Goal: Task Accomplishment & Management: Use online tool/utility

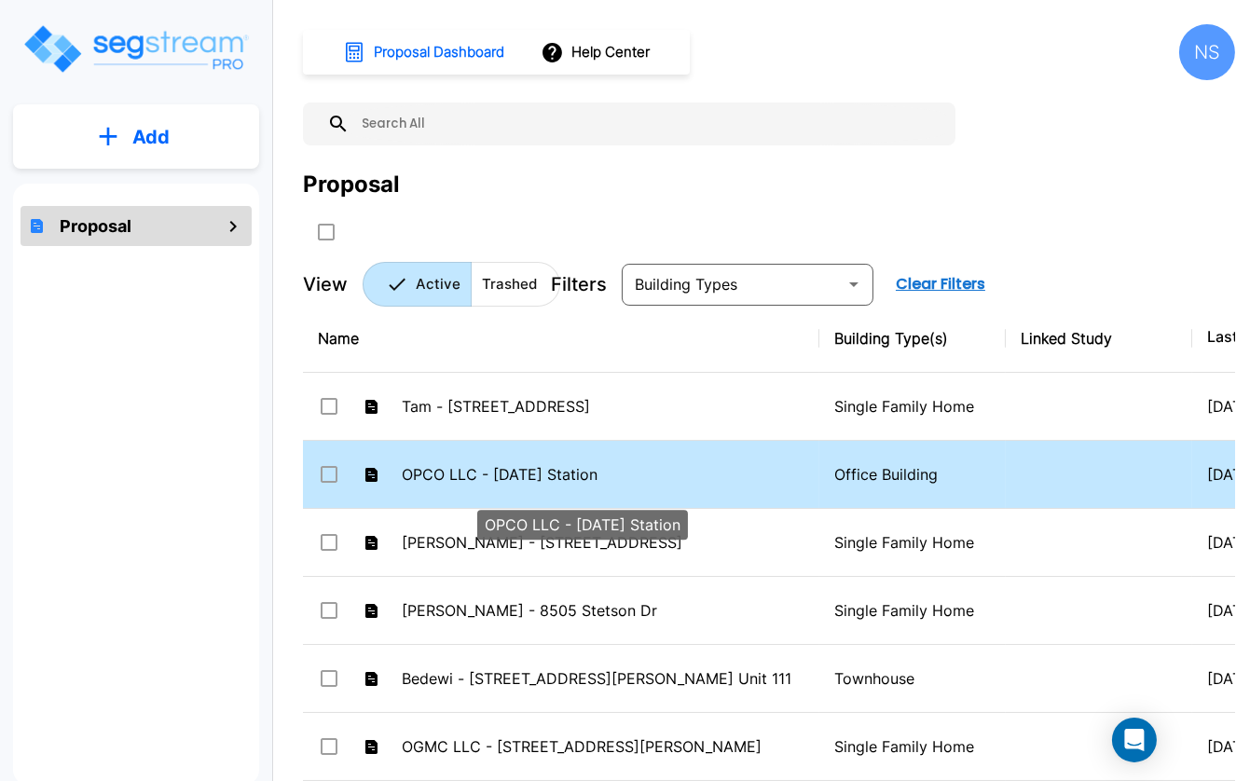
click at [444, 486] on p "OPCO LLC - [DATE] Station" at bounding box center [603, 474] width 403 height 22
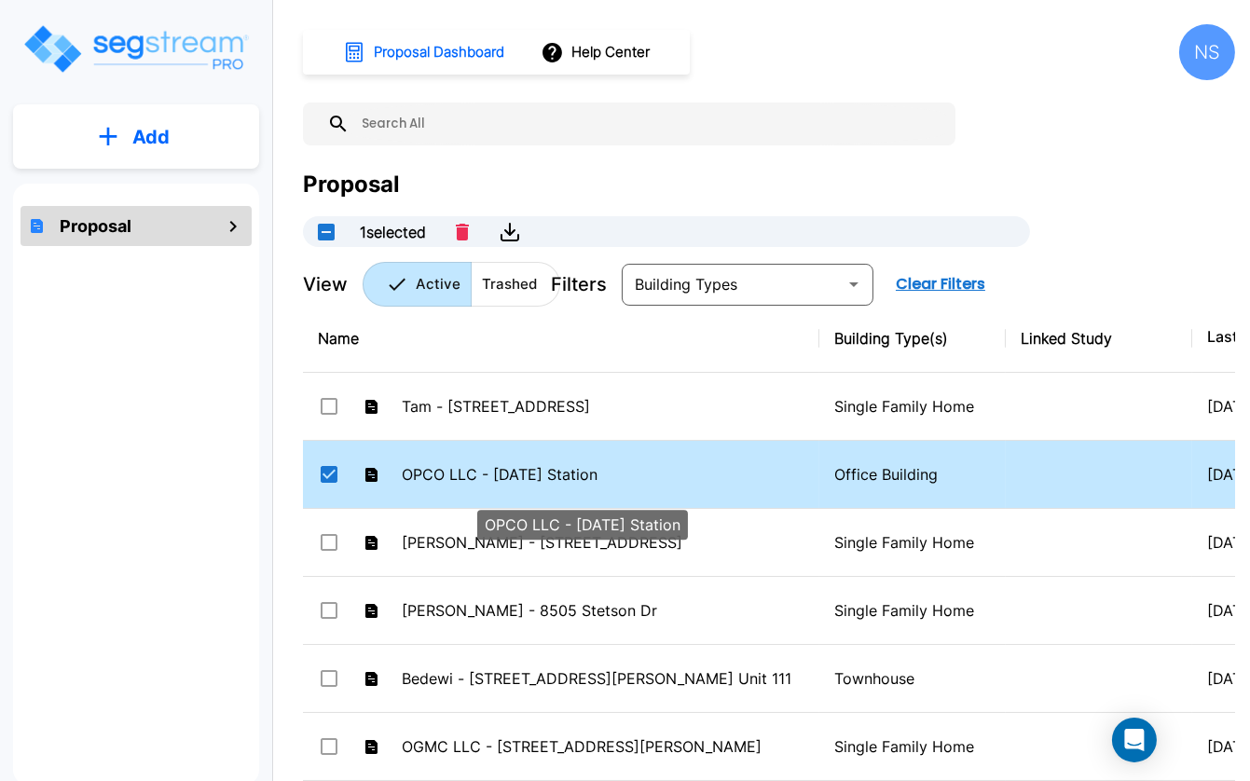
click at [444, 486] on p "OPCO LLC - Thanksgiving Station" at bounding box center [603, 474] width 403 height 22
checkbox input "false"
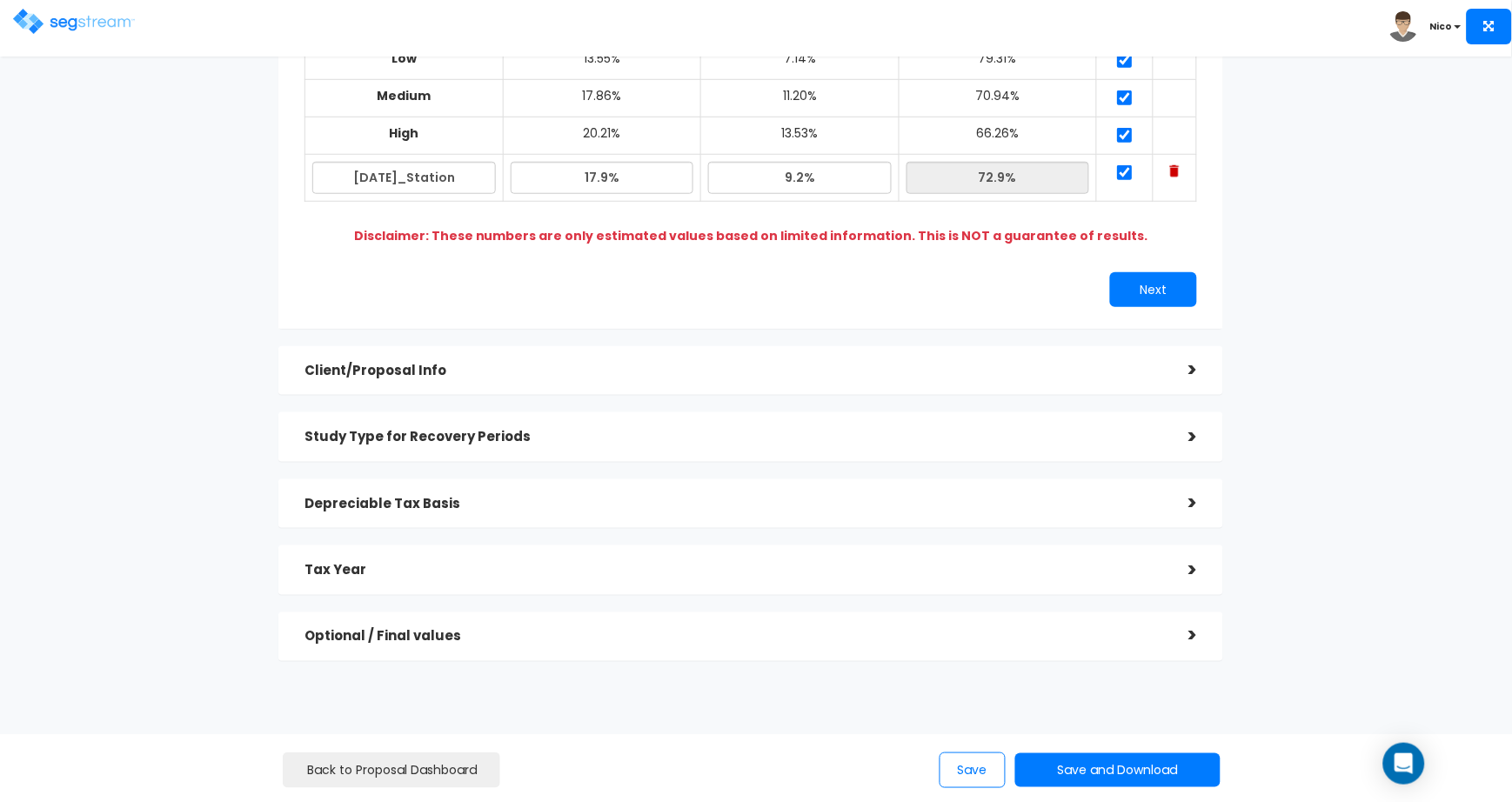
scroll to position [265, 0]
click at [381, 363] on h5 "Client/Proposal Info" at bounding box center [733, 371] width 858 height 15
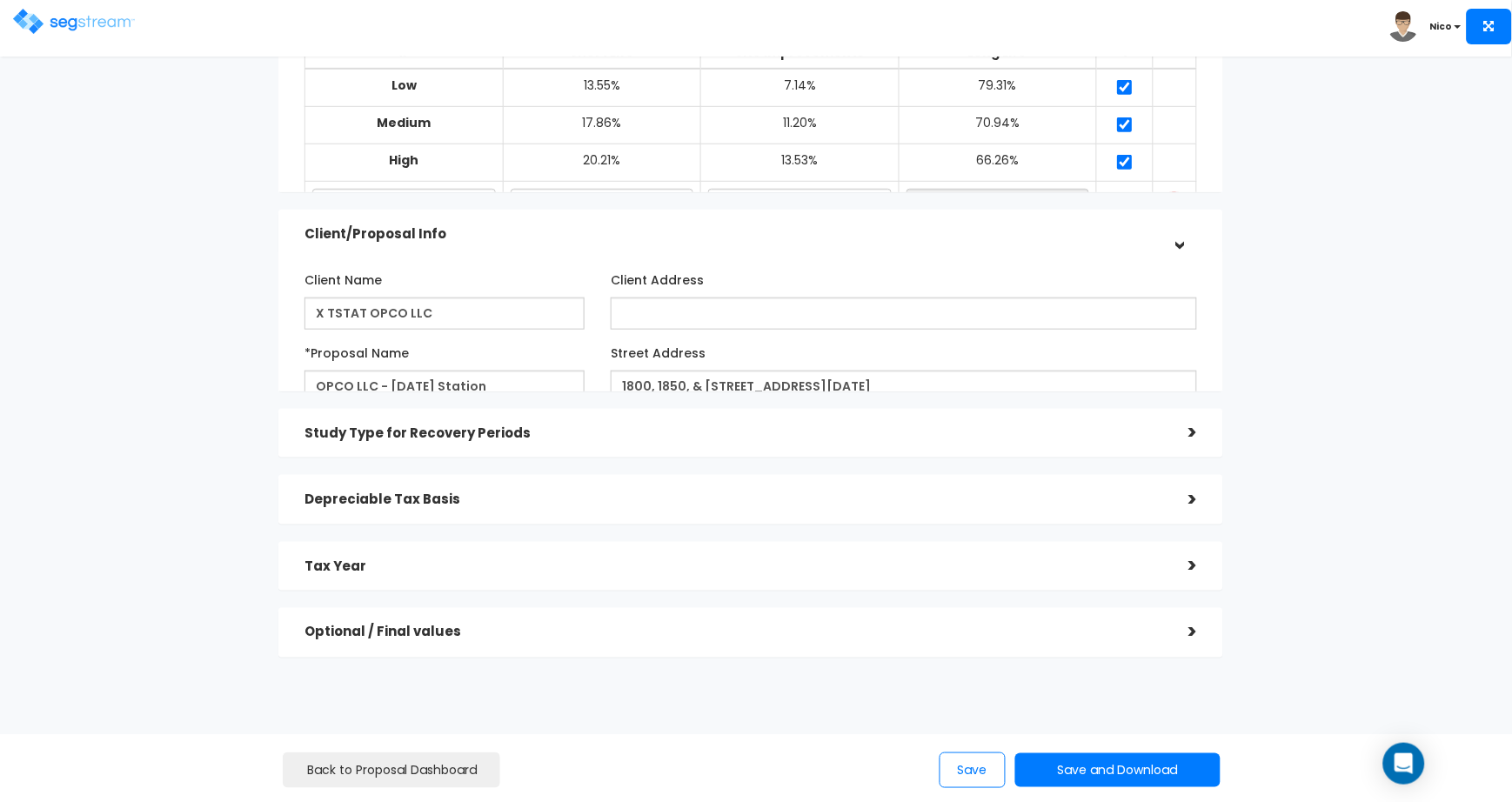
scroll to position [179, 0]
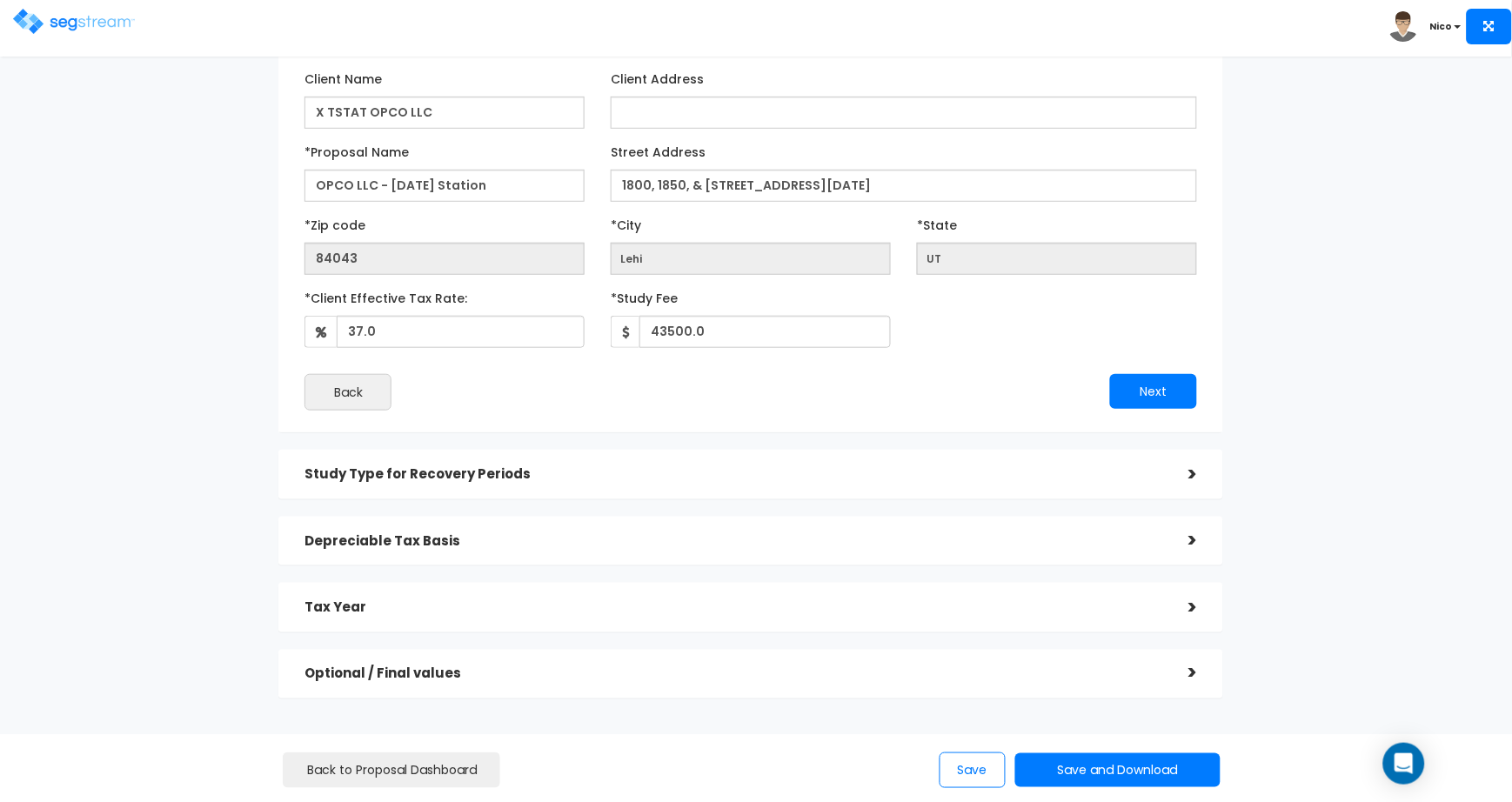
click at [450, 479] on h5 "Study Type for Recovery Periods" at bounding box center [733, 475] width 858 height 15
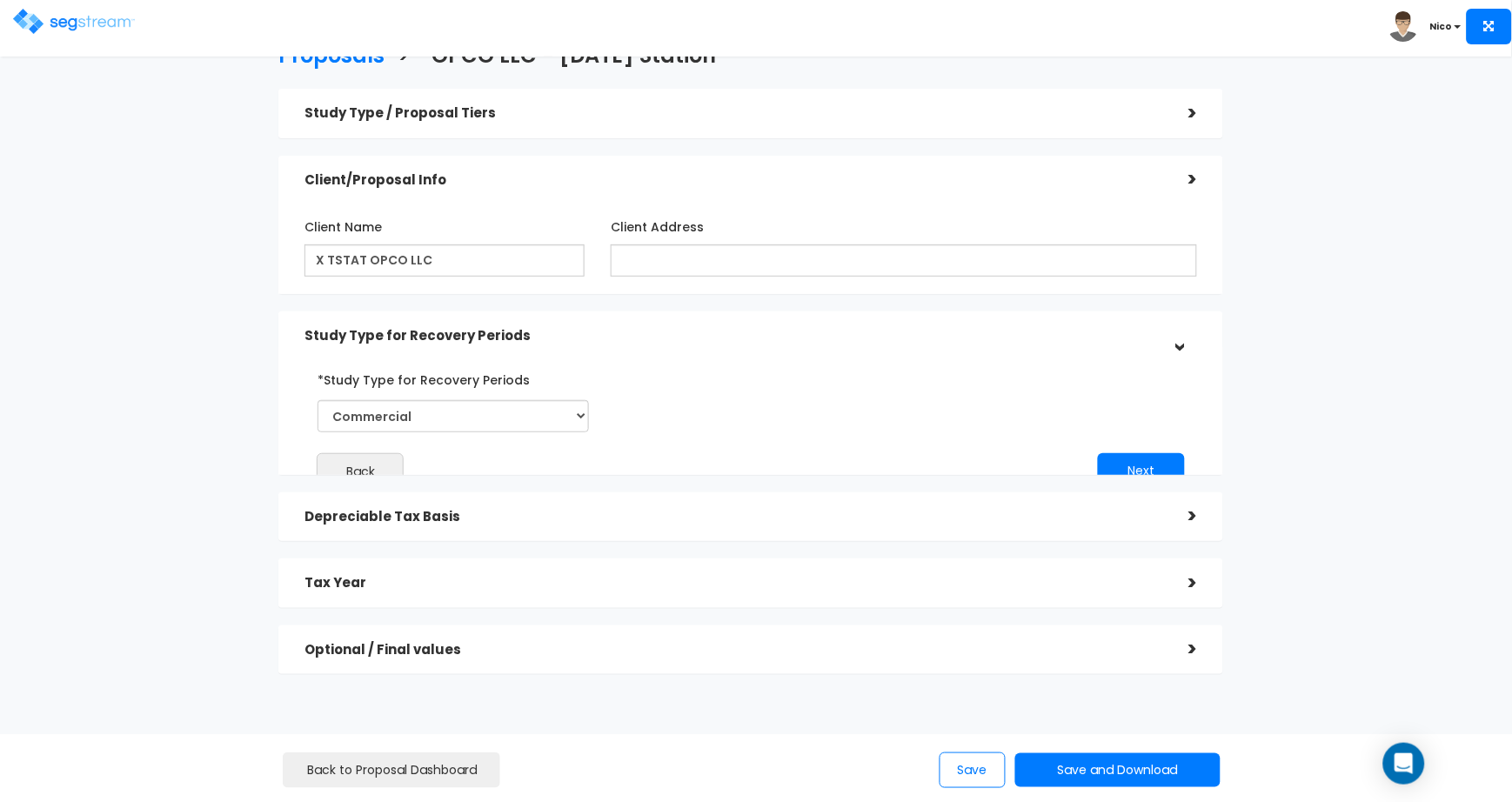
scroll to position [13, 0]
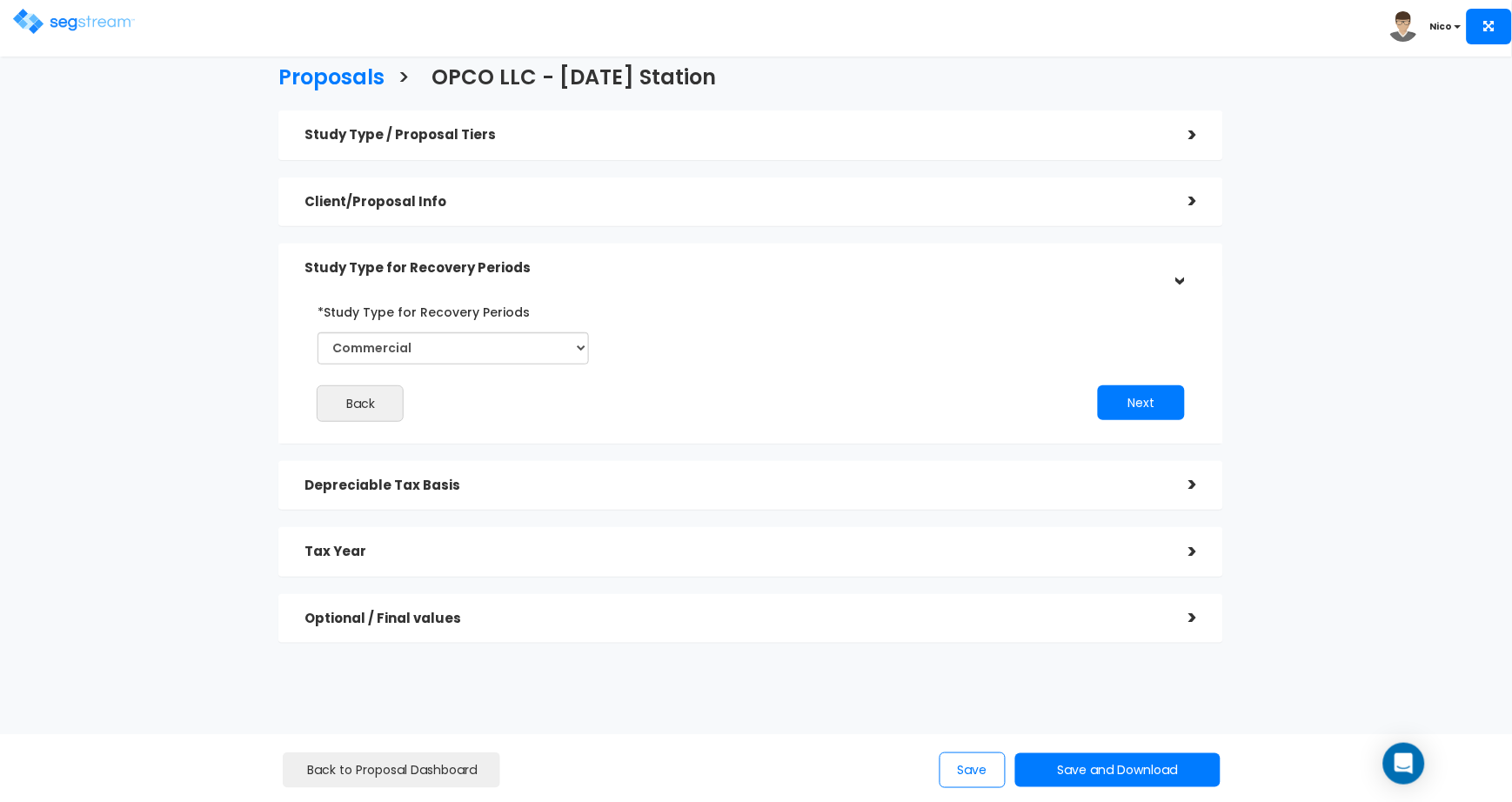
click at [411, 479] on h5 "Depreciable Tax Basis" at bounding box center [733, 486] width 858 height 15
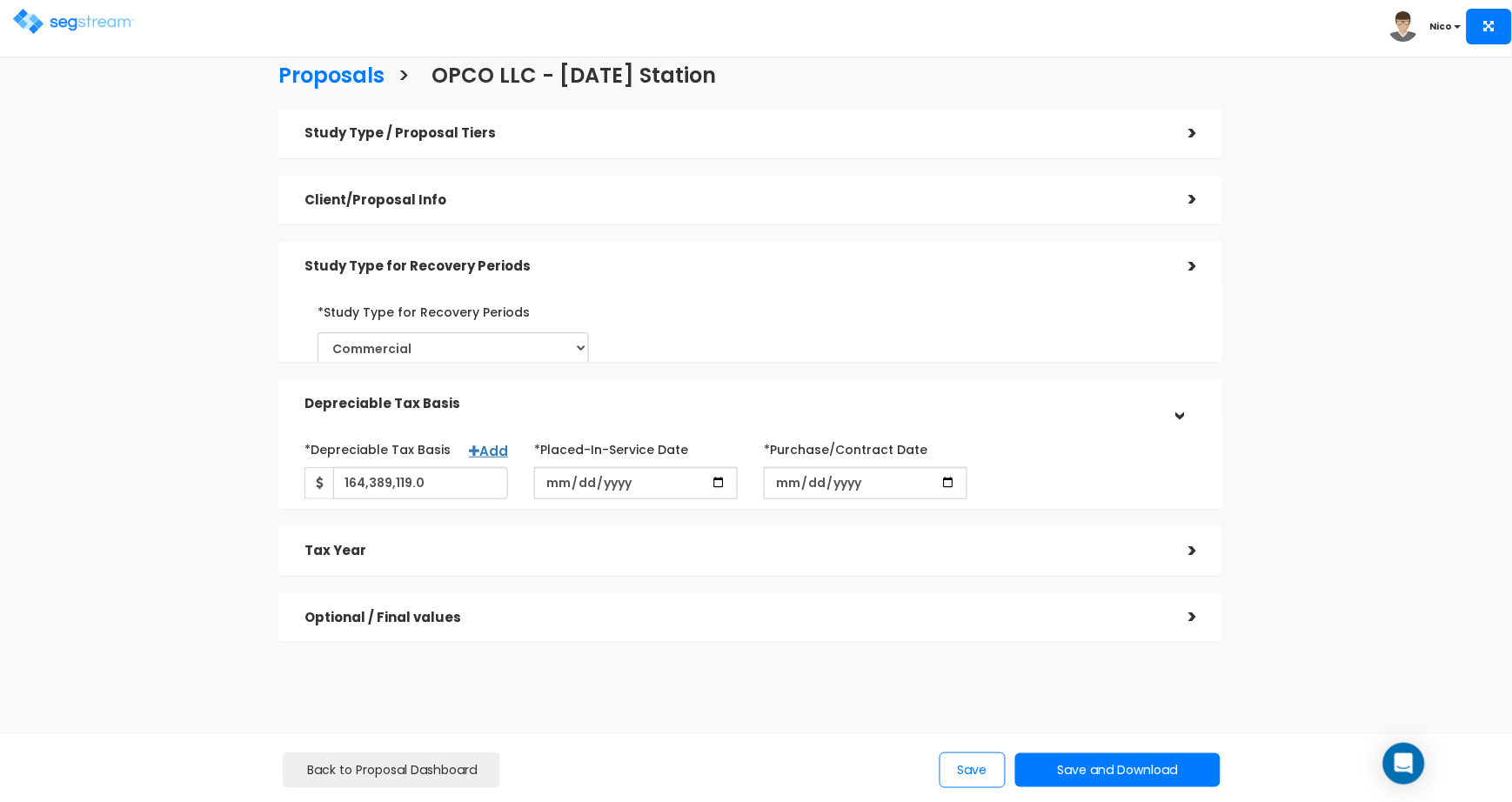
scroll to position [16, 0]
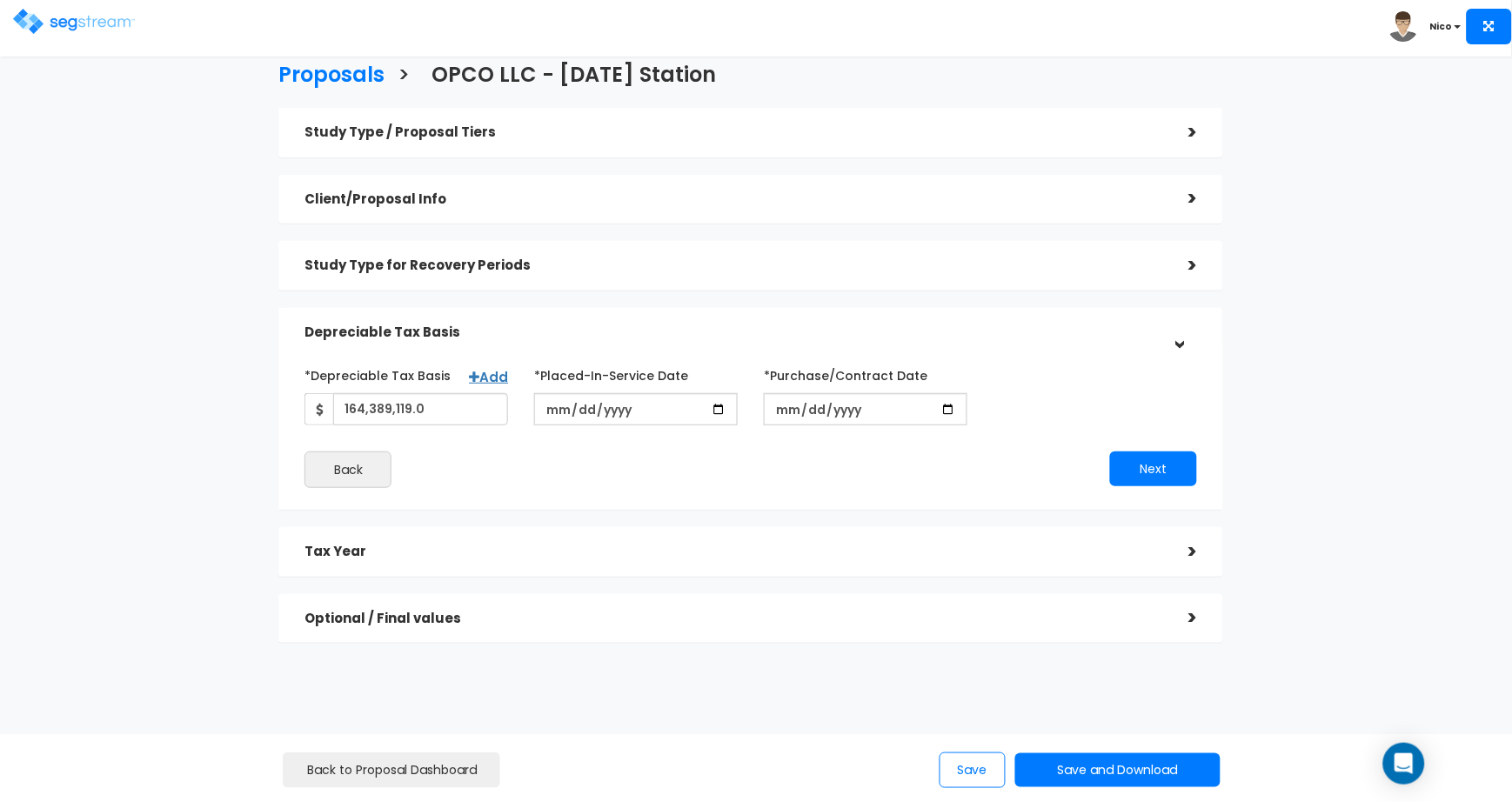
click at [346, 557] on h5 "Tax Year" at bounding box center [733, 553] width 858 height 15
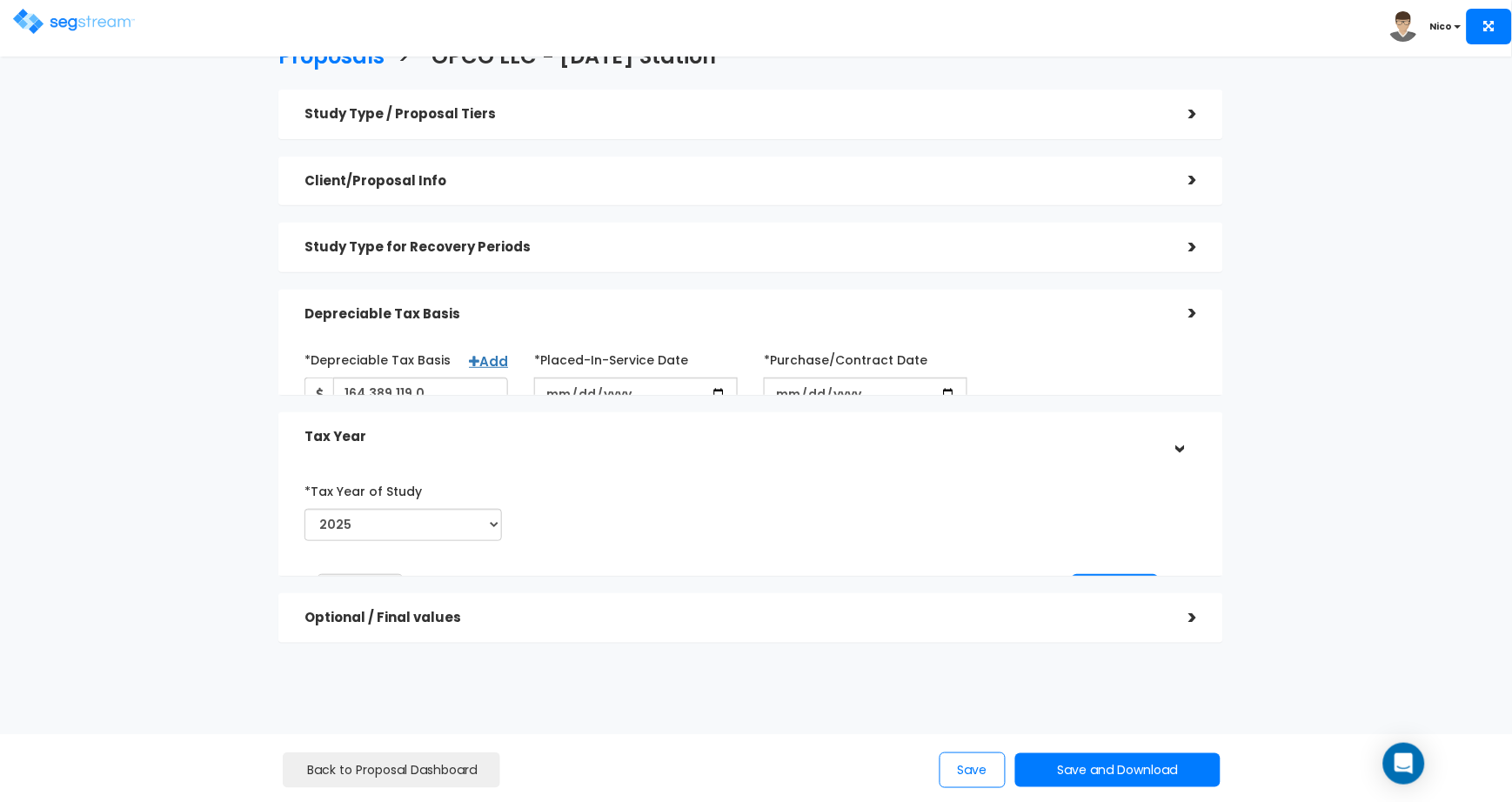
scroll to position [32, 0]
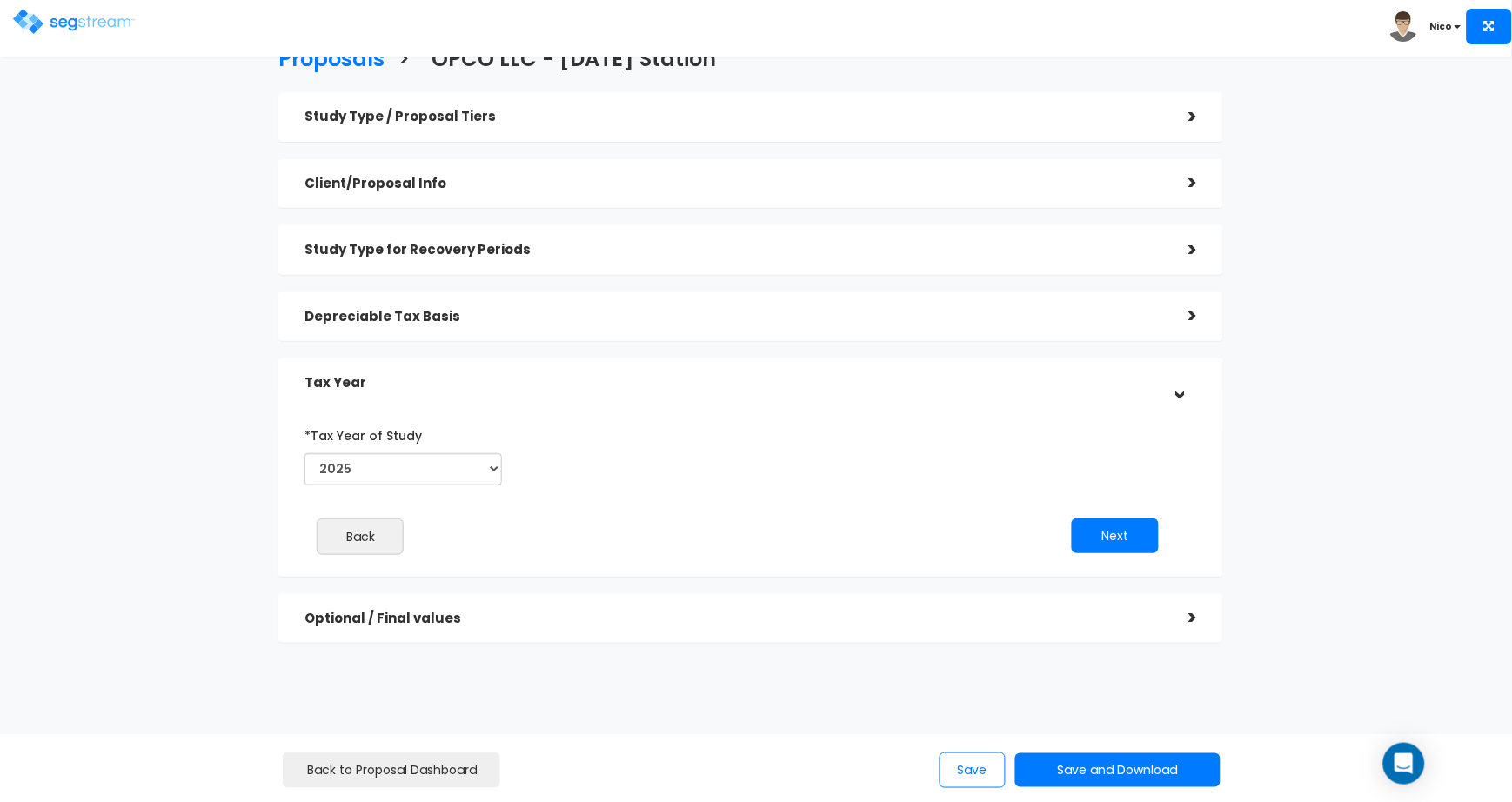
click at [425, 622] on h5 "Optional / Final values" at bounding box center [733, 619] width 858 height 15
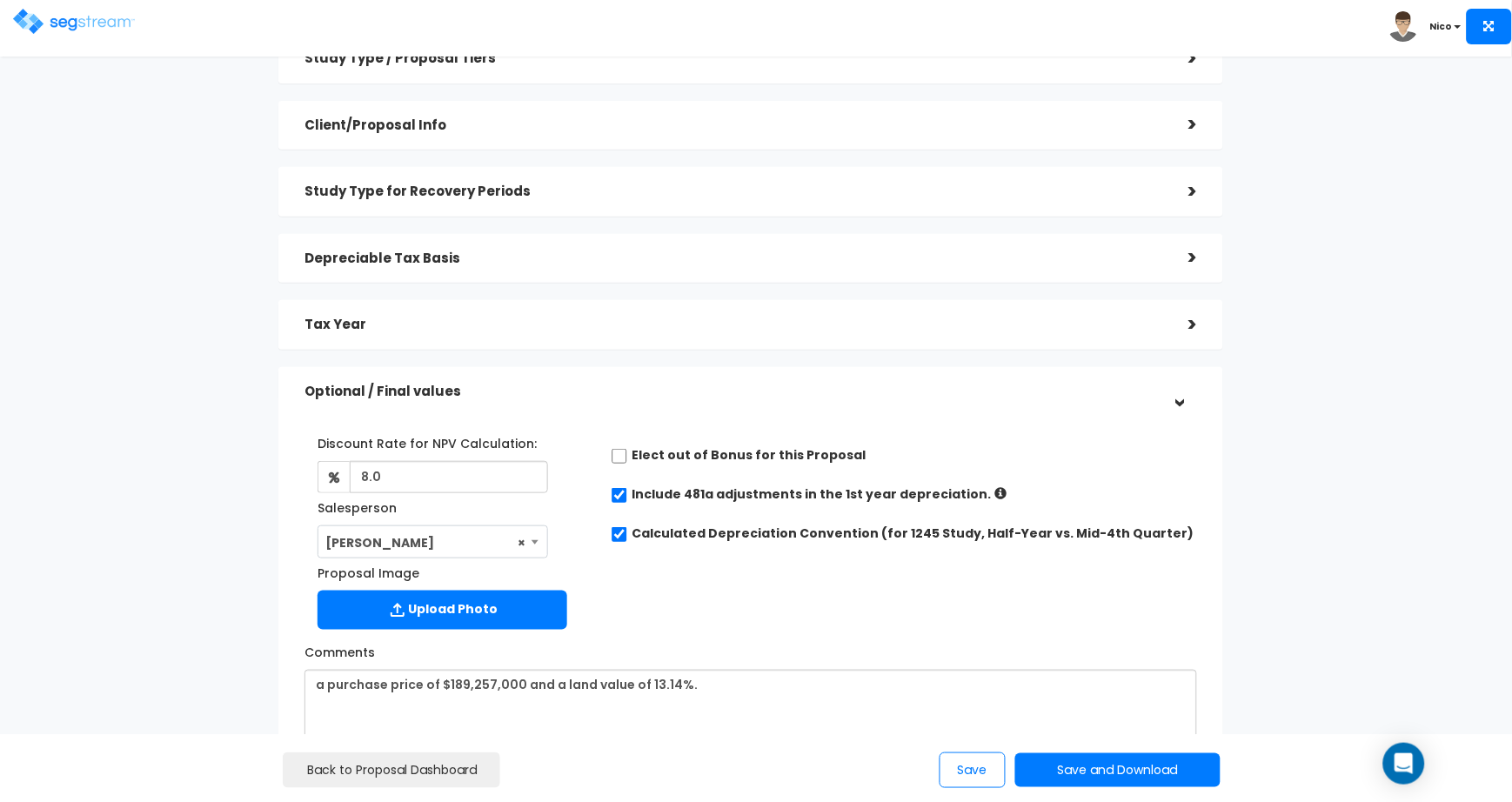
scroll to position [0, 0]
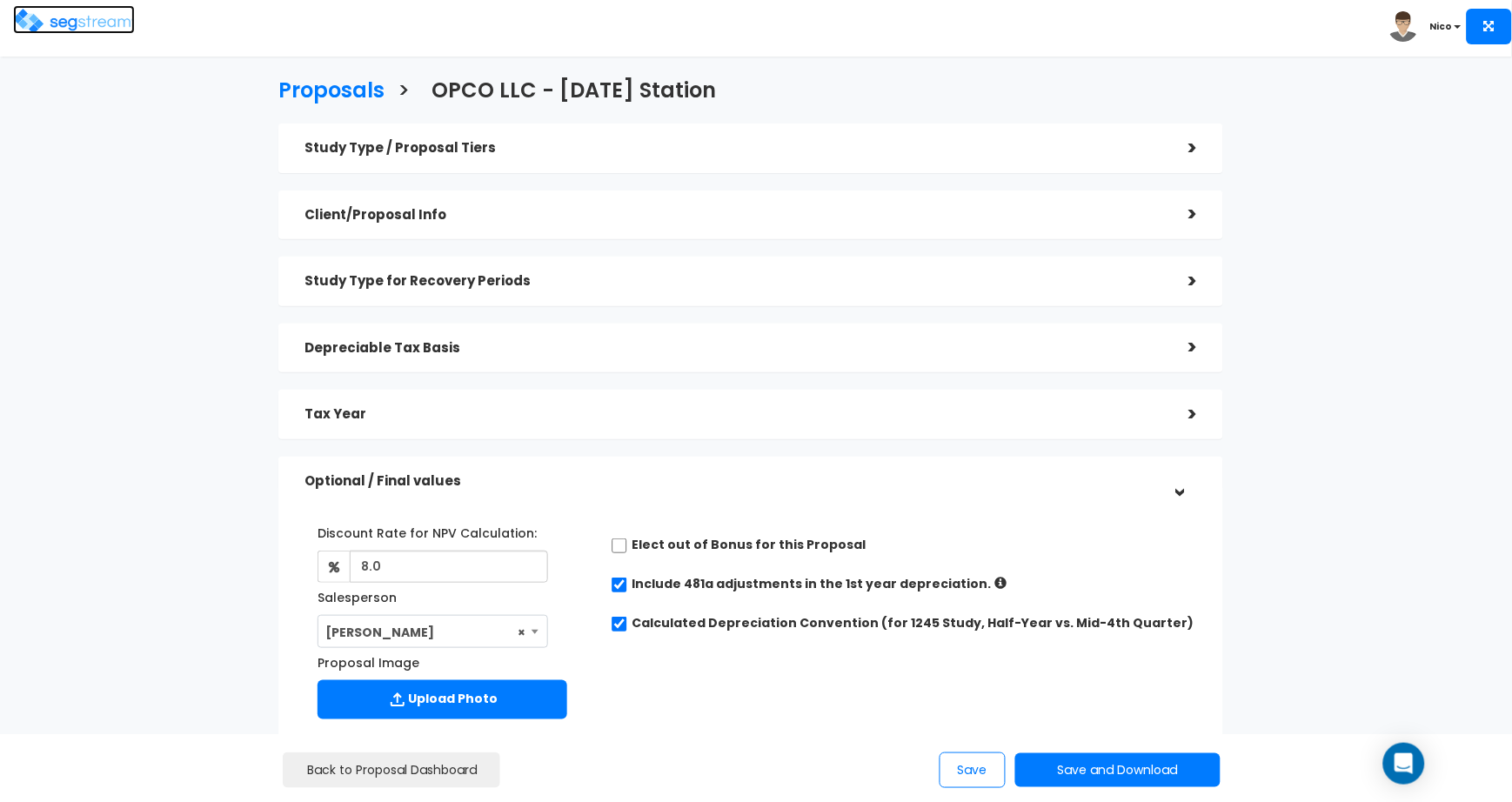
click at [77, 23] on img at bounding box center [74, 21] width 122 height 25
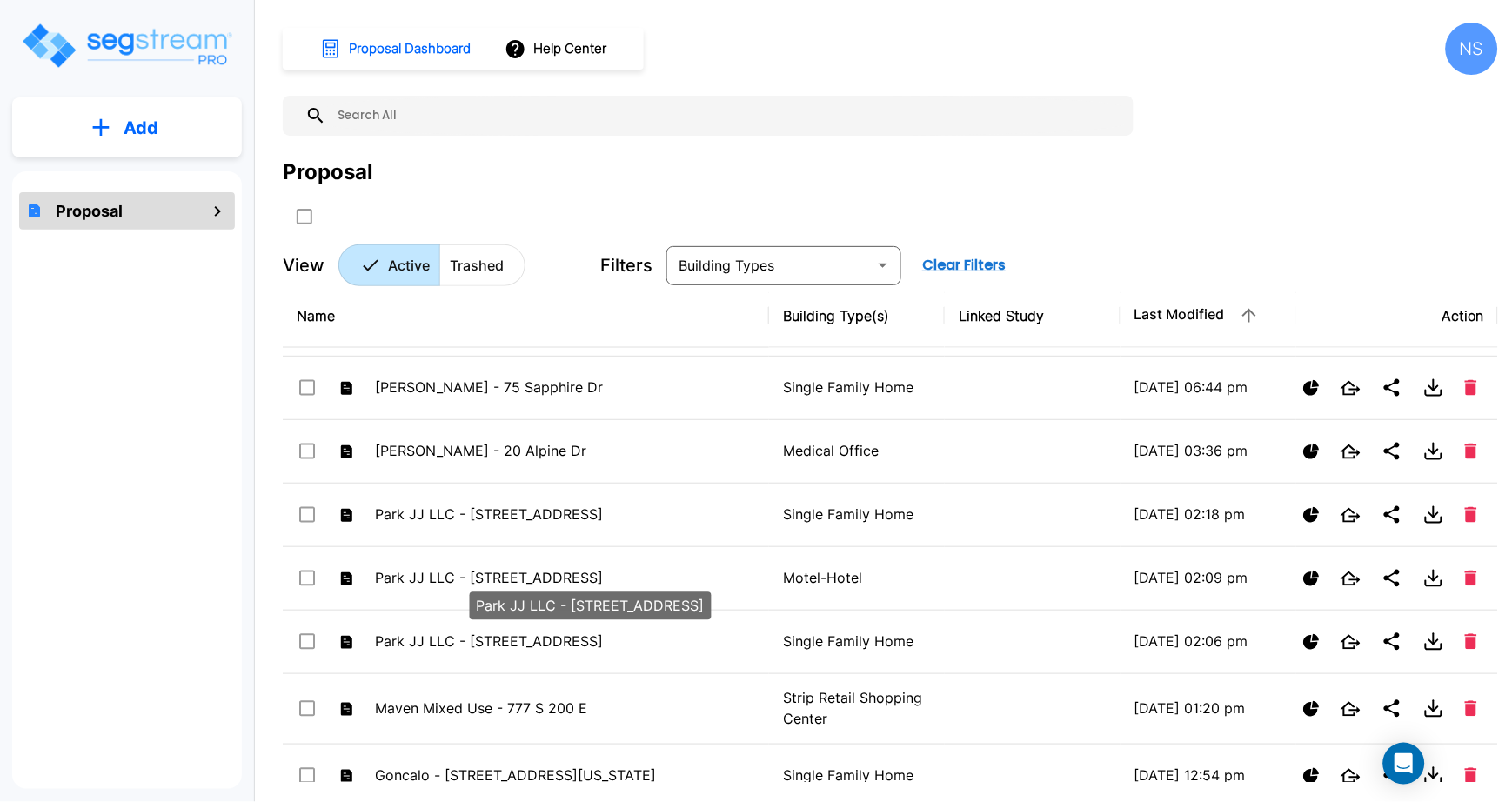
scroll to position [795, 0]
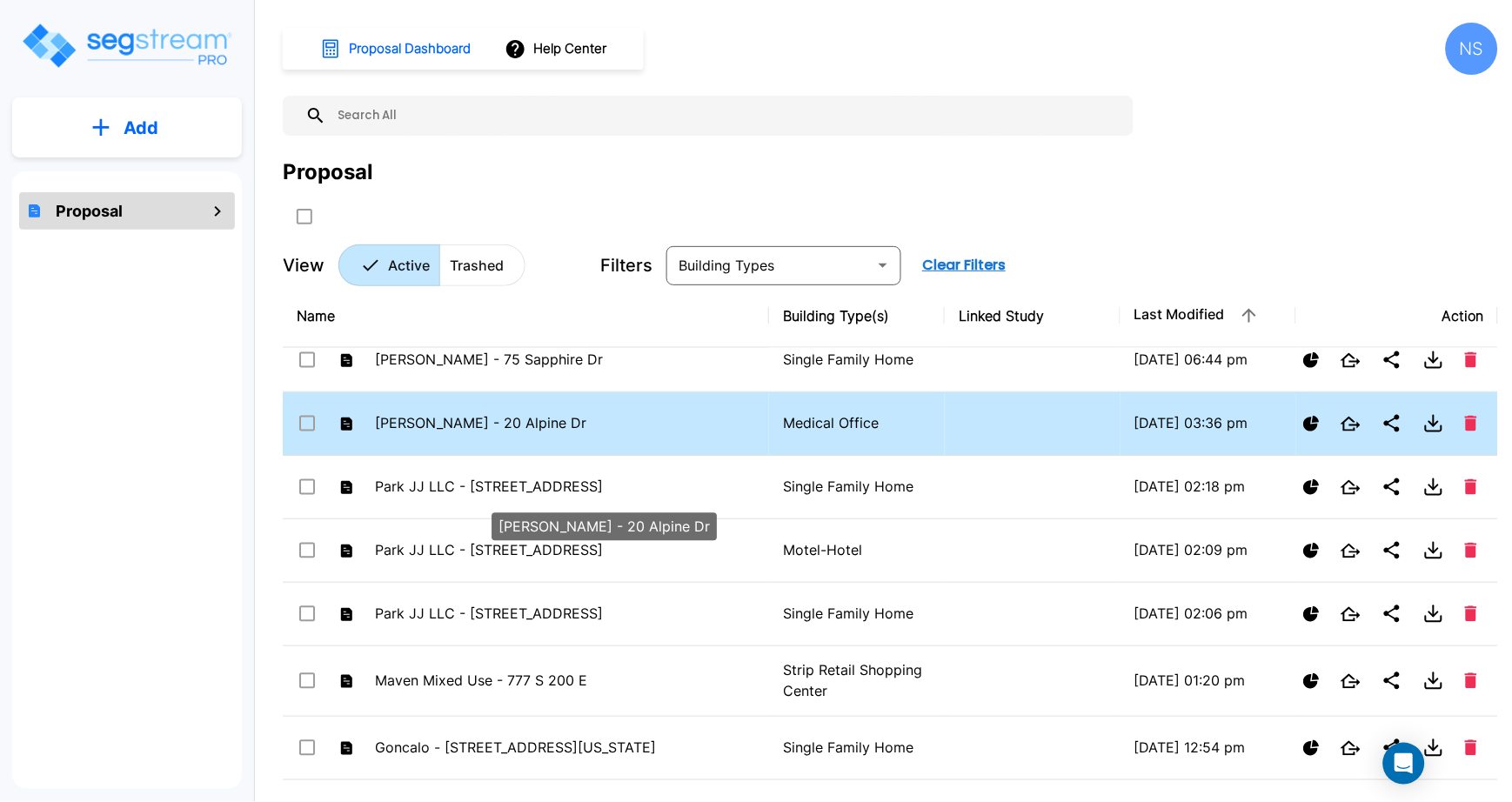
click at [452, 434] on p "Brock - 20 Alpine Dr" at bounding box center [565, 424] width 380 height 21
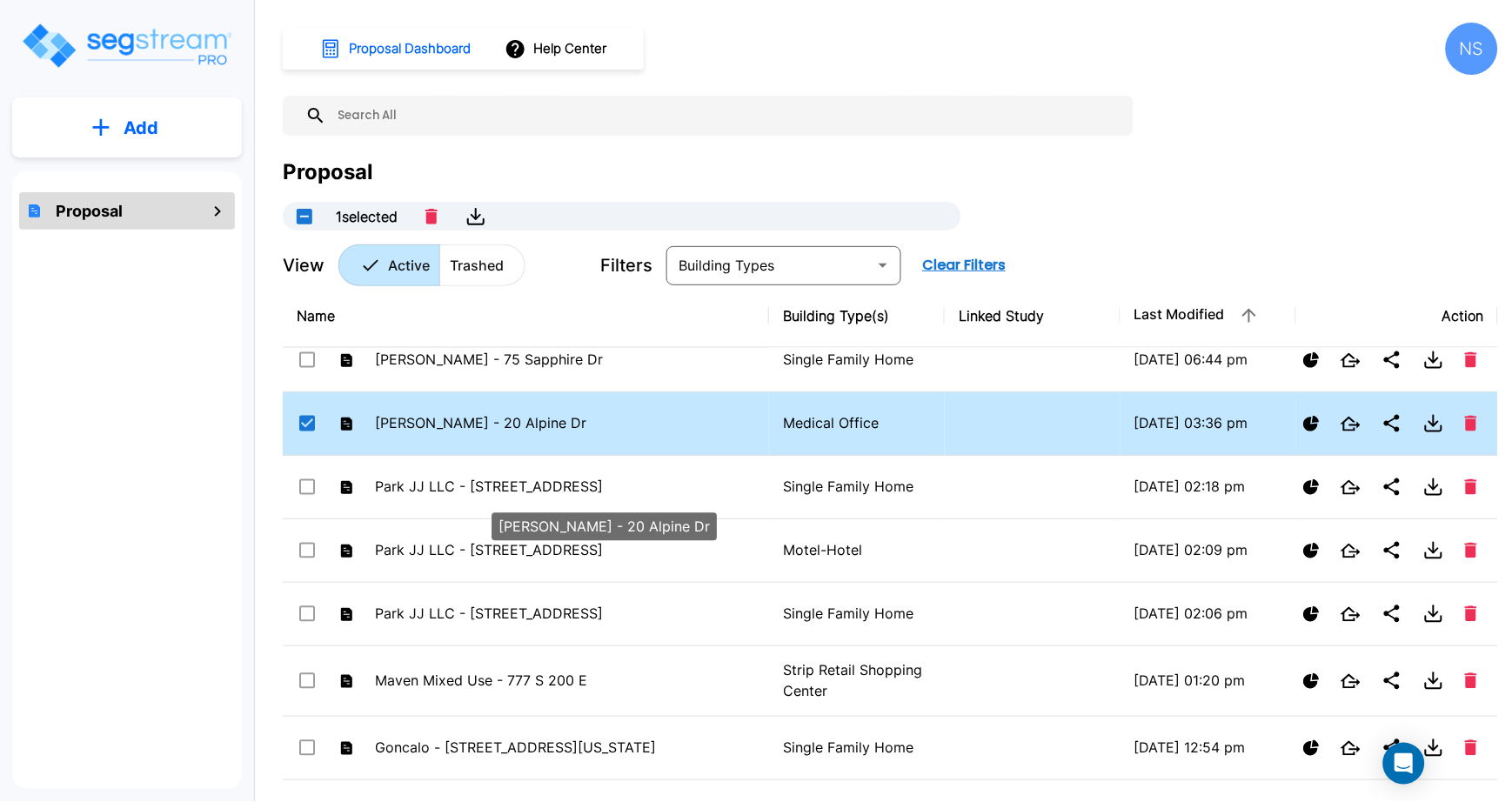
click at [452, 434] on p "[PERSON_NAME] - 20 Alpine Dr" at bounding box center [565, 424] width 380 height 21
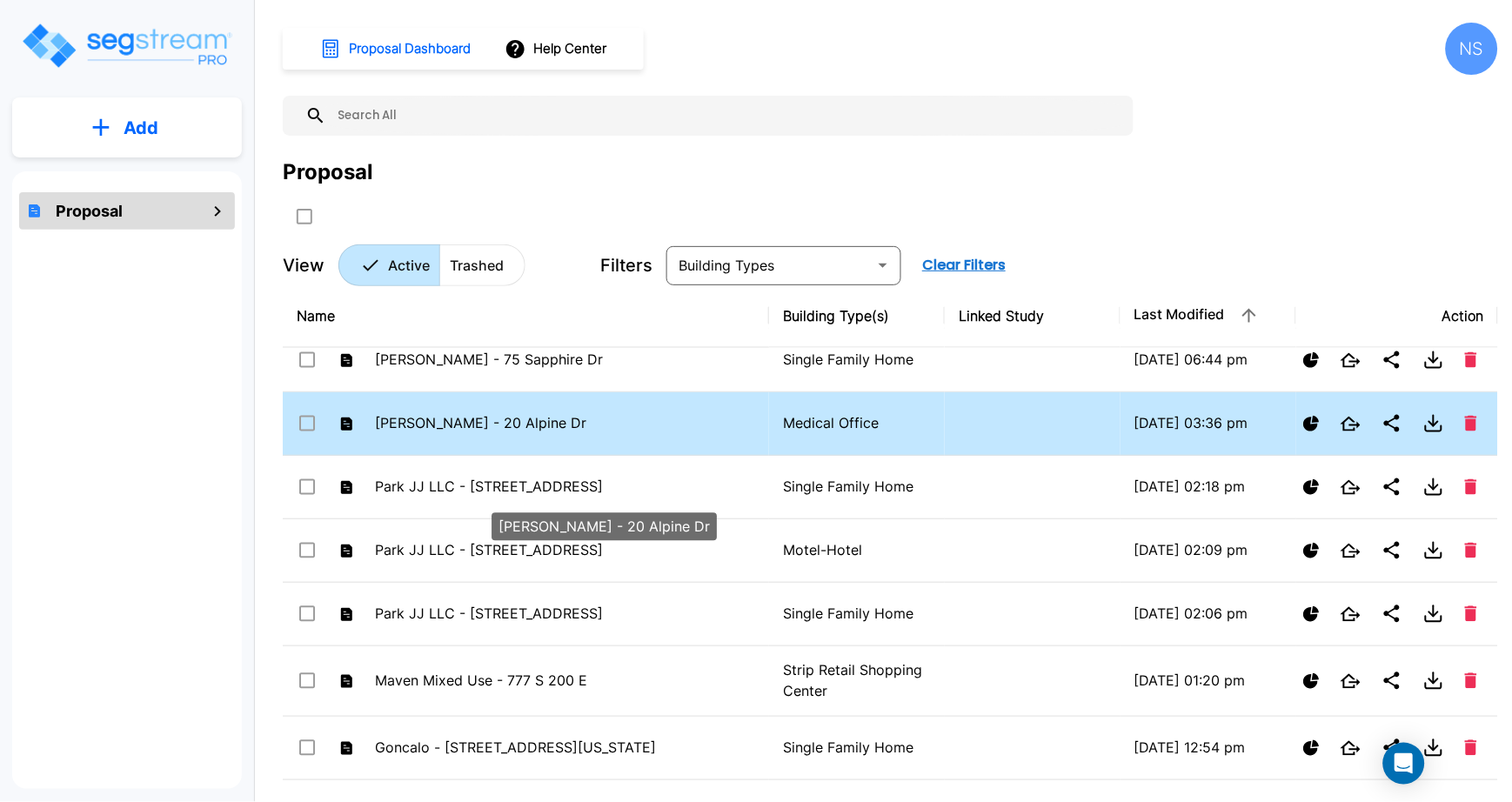
checkbox input "false"
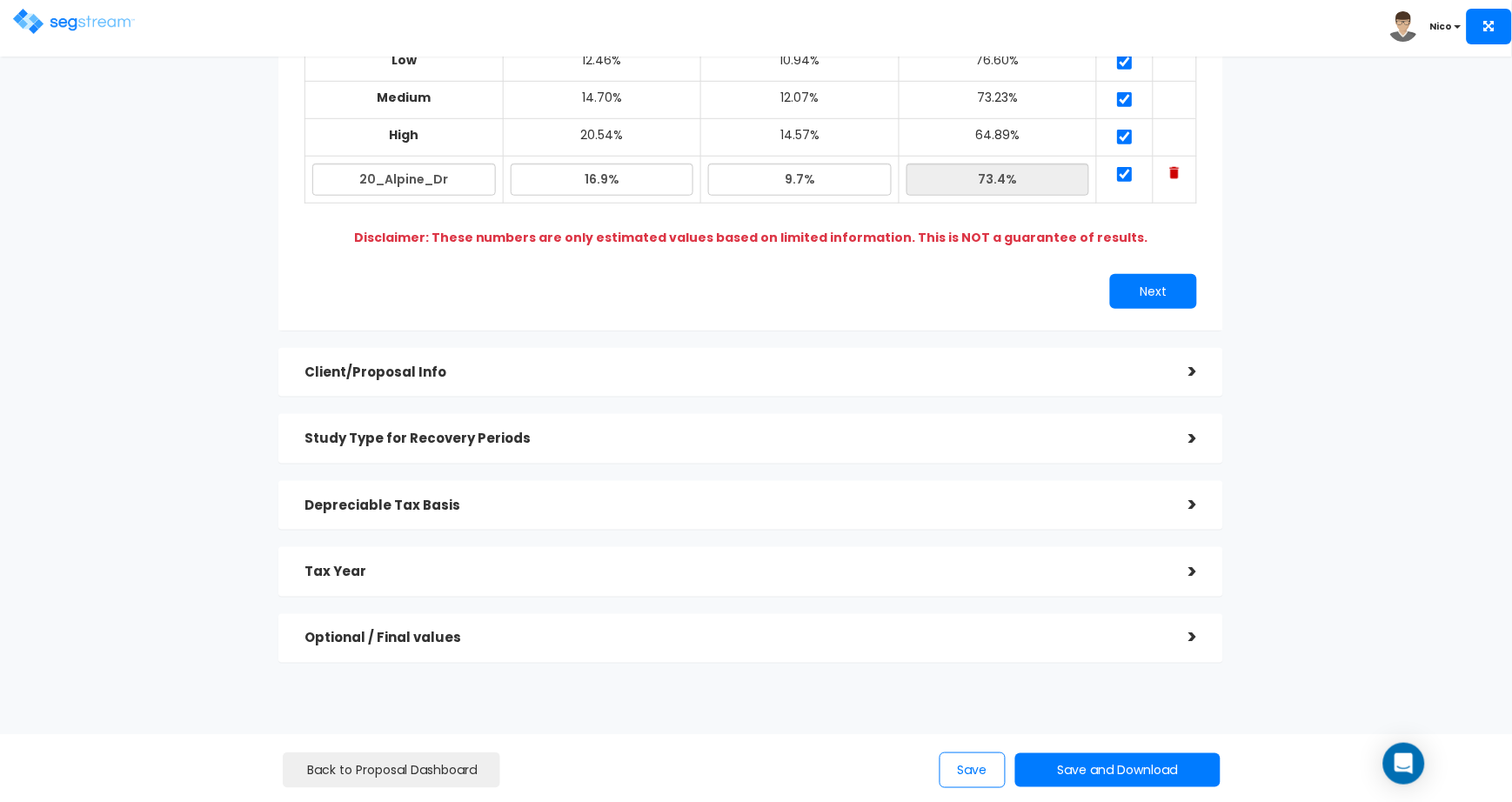
scroll to position [266, 0]
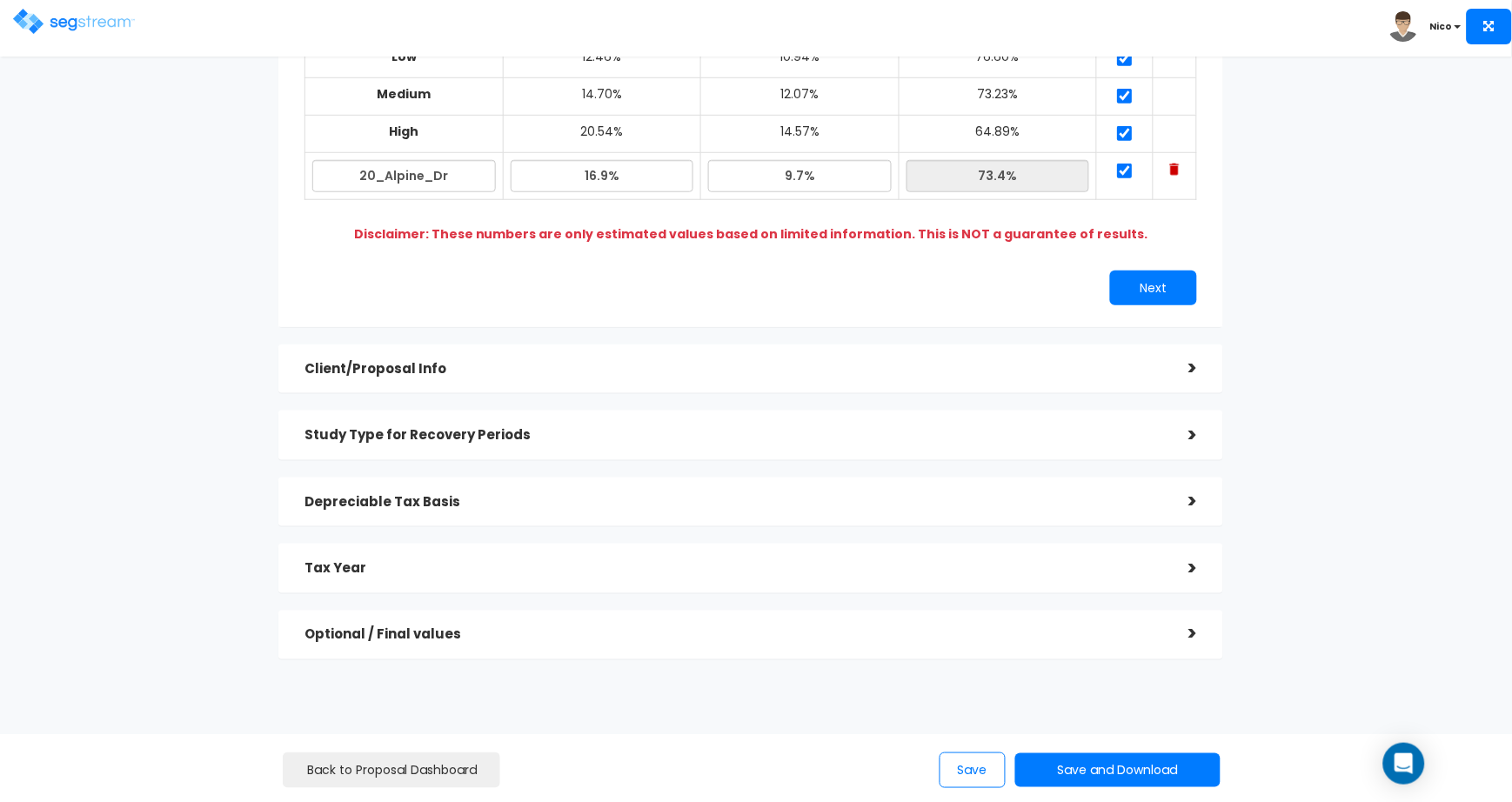
click at [390, 362] on h5 "Client/Proposal Info" at bounding box center [733, 370] width 858 height 15
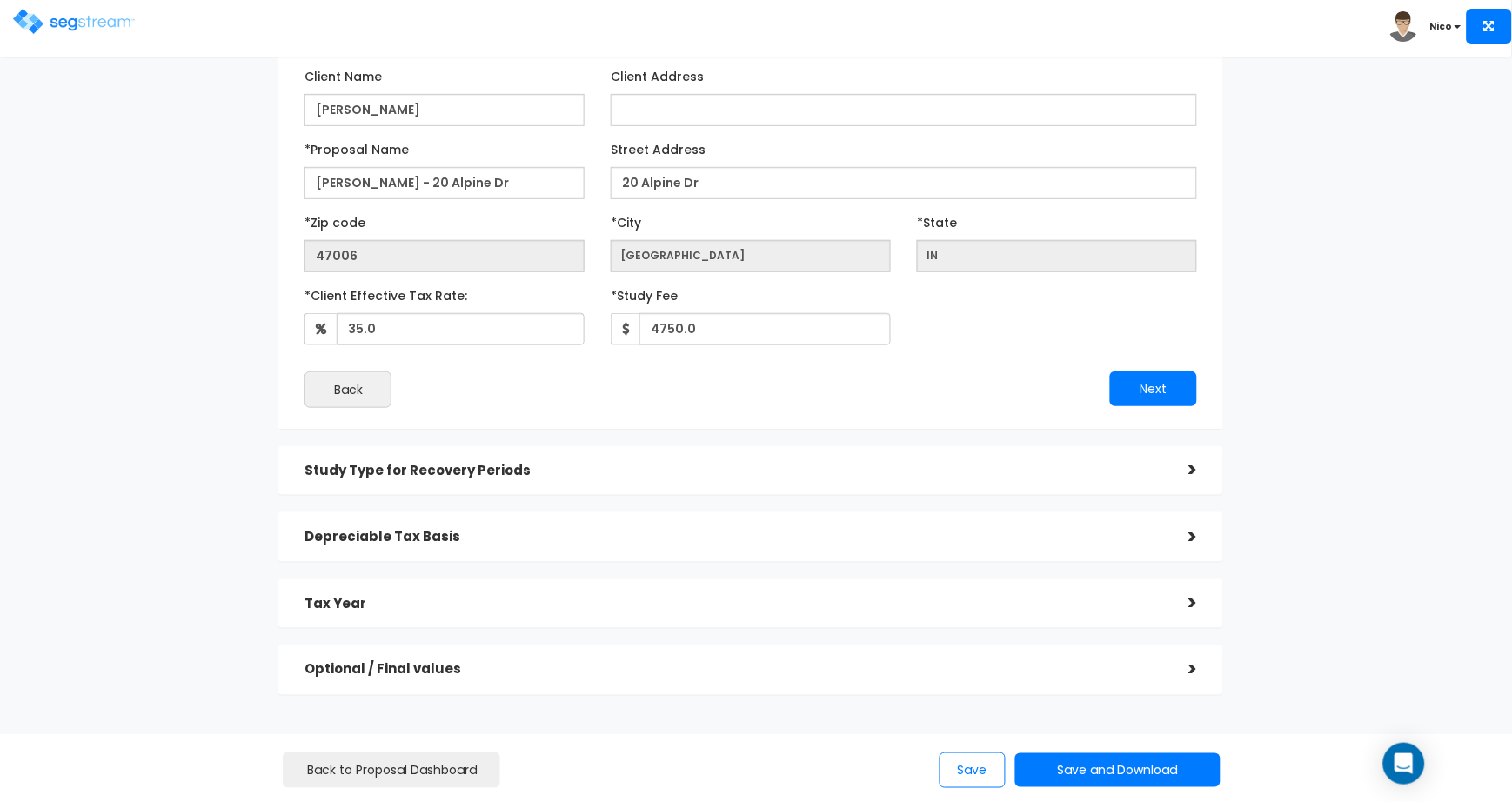
scroll to position [183, 0]
click at [428, 464] on h5 "Study Type for Recovery Periods" at bounding box center [733, 471] width 858 height 15
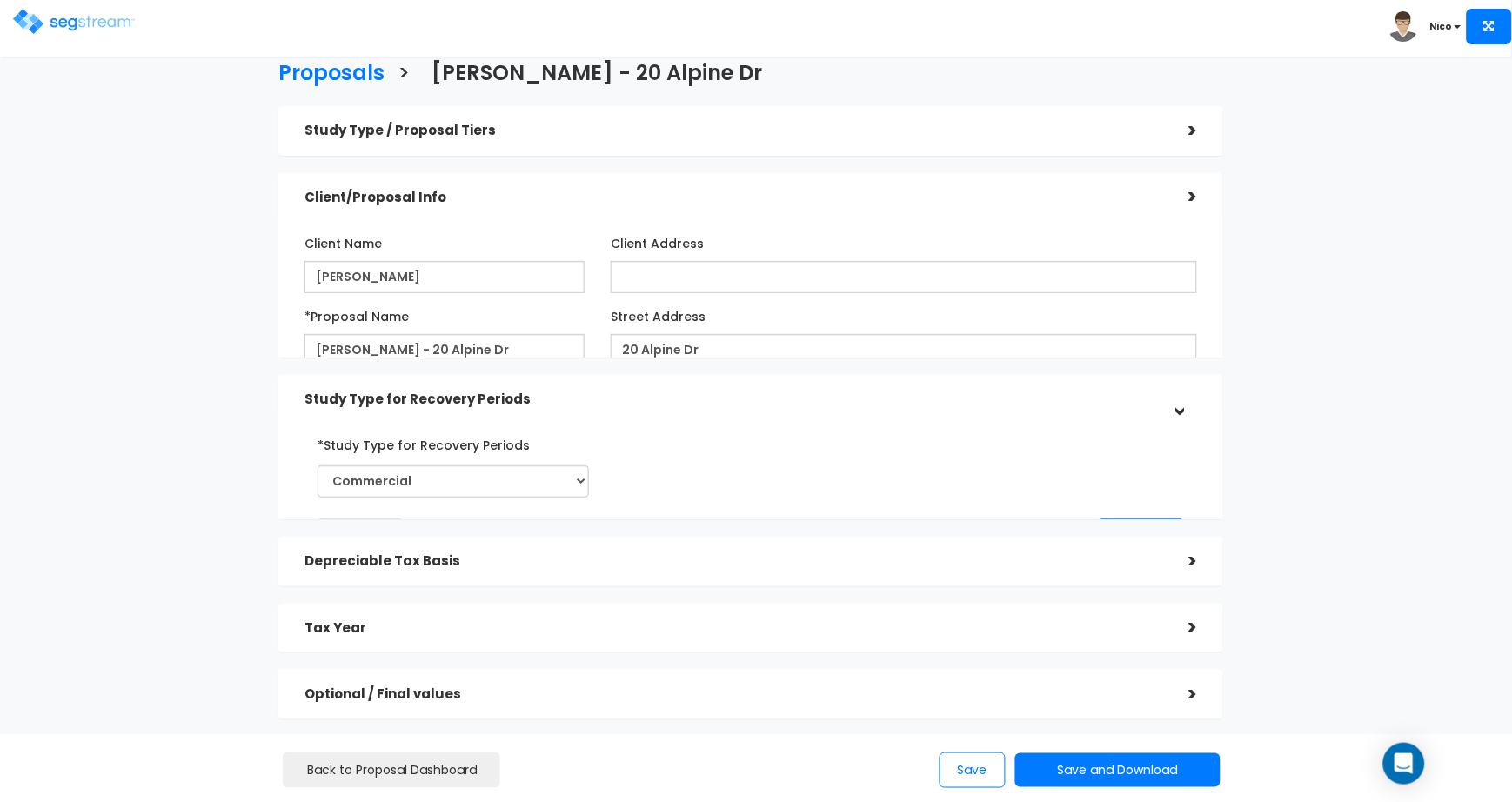
scroll to position [13, 0]
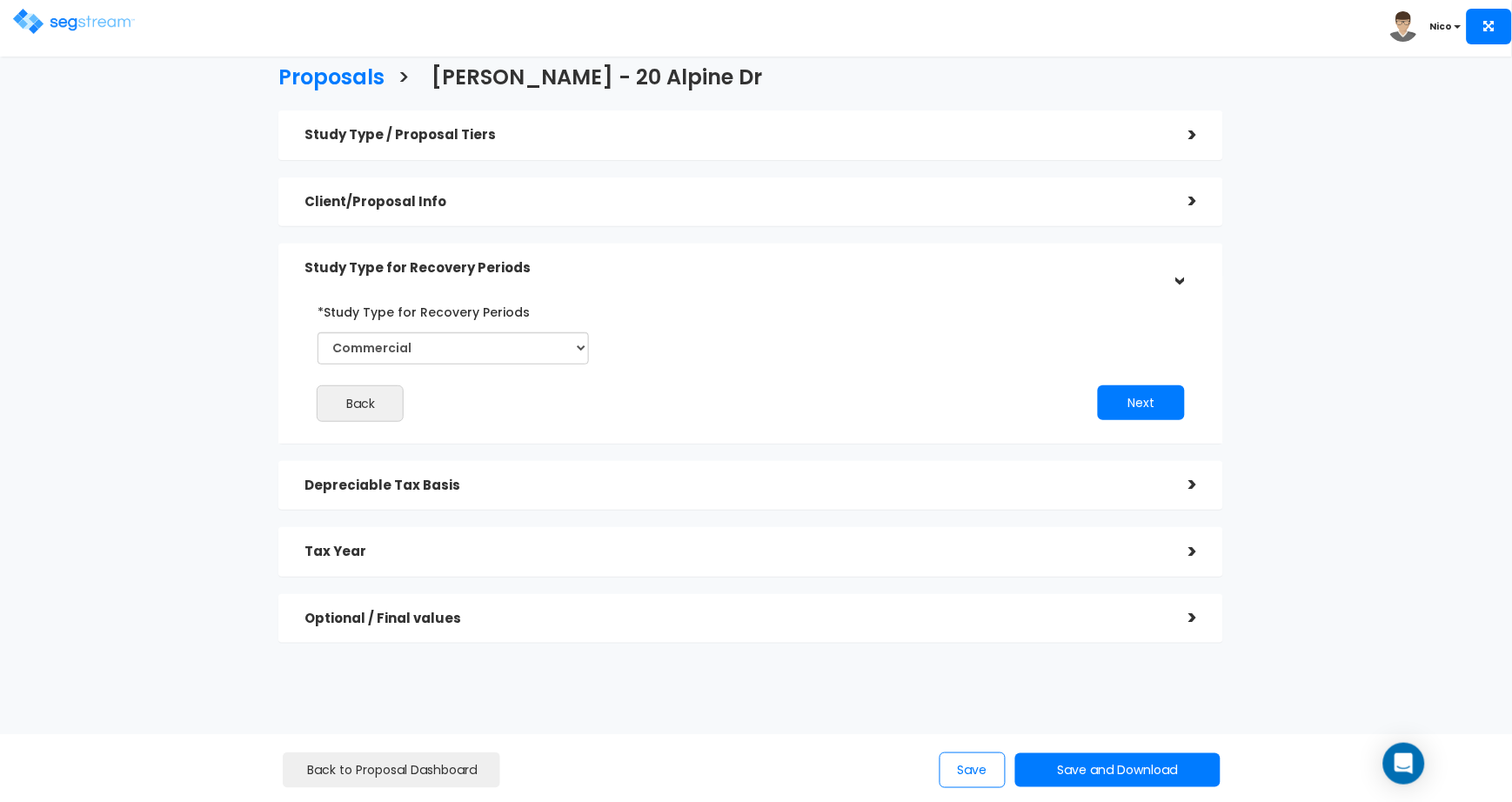
click at [393, 479] on h5 "Depreciable Tax Basis" at bounding box center [733, 486] width 858 height 15
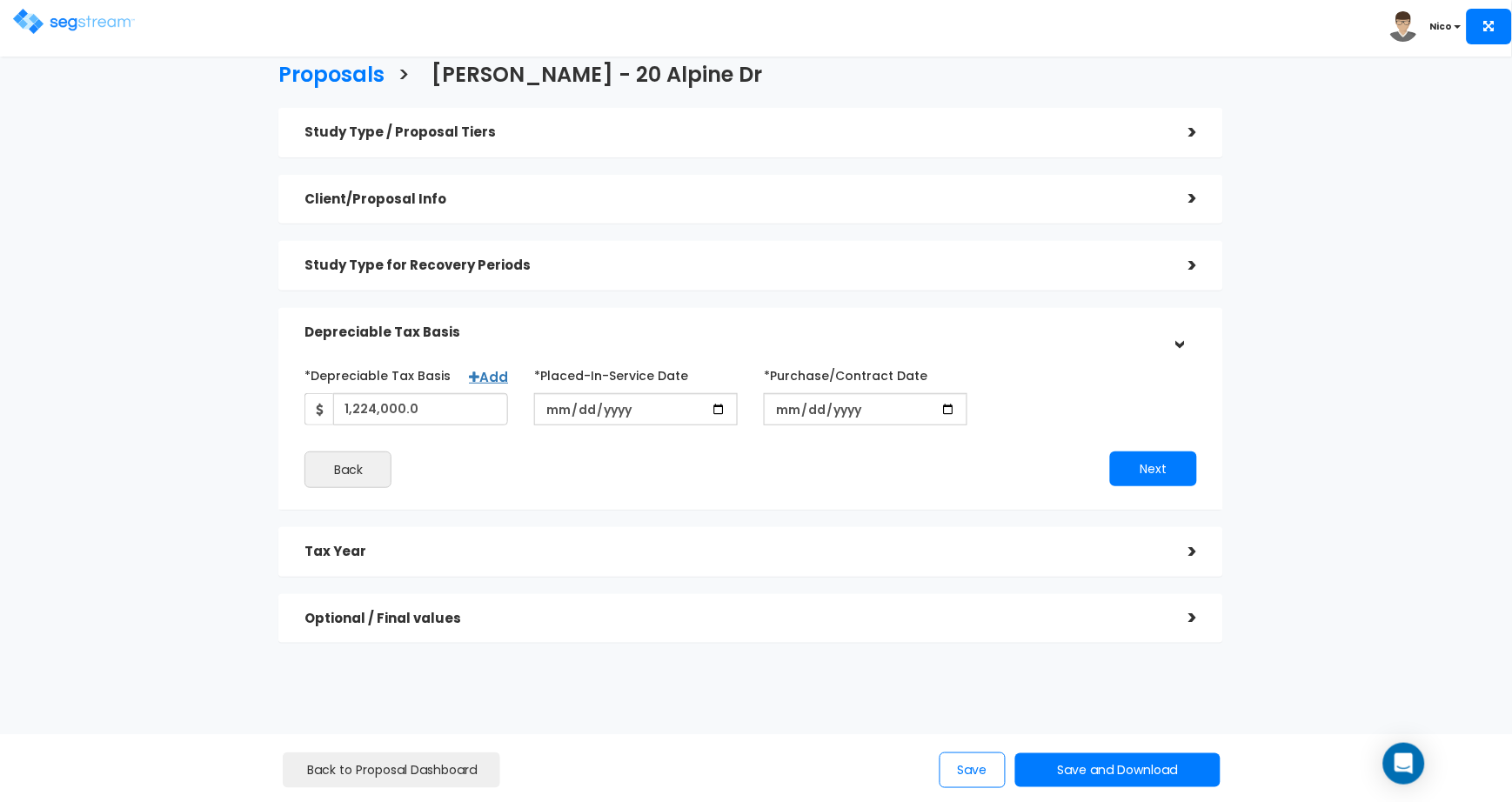
click at [338, 545] on h5 "Tax Year" at bounding box center [733, 553] width 858 height 15
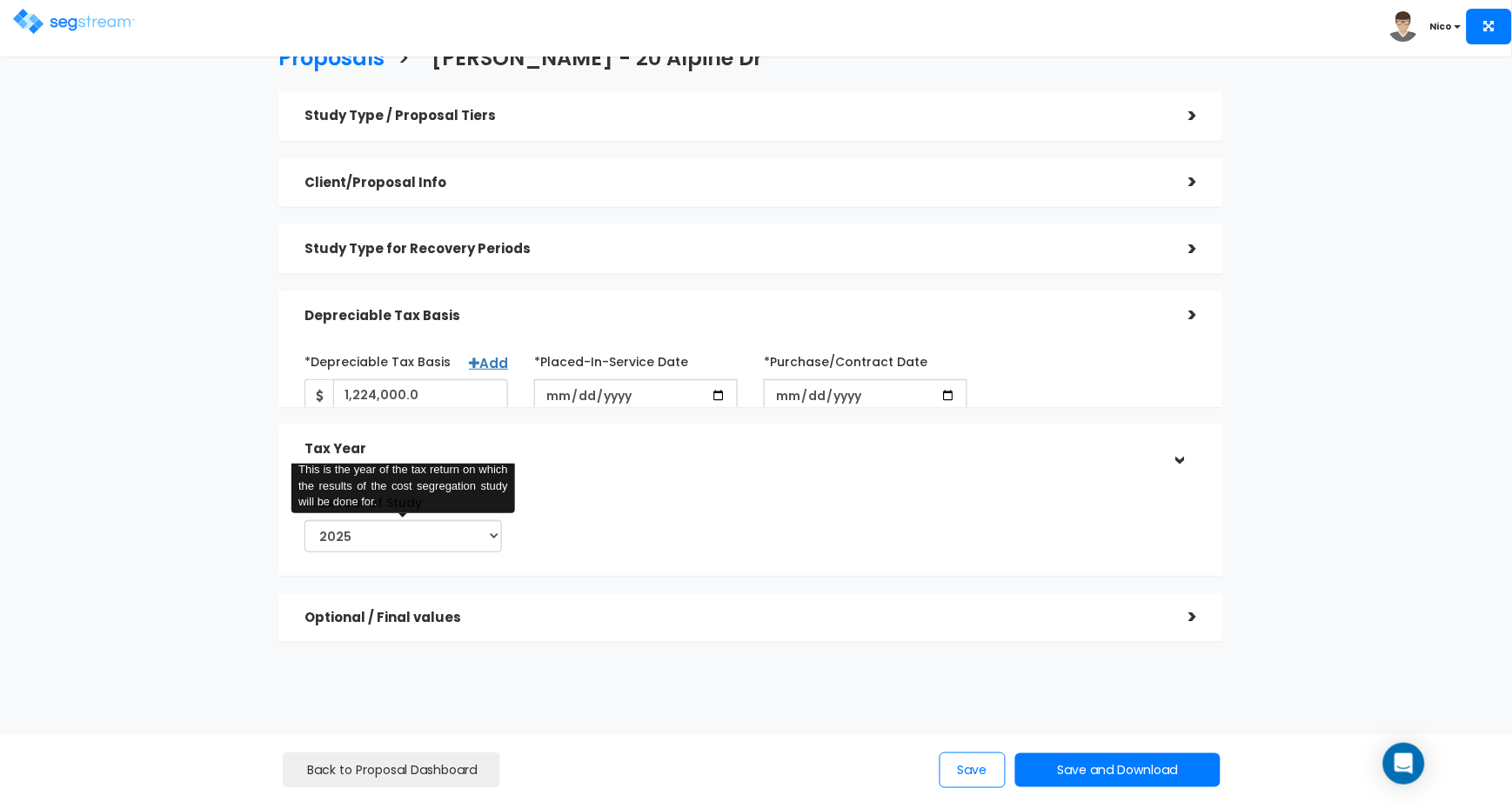
scroll to position [32, 0]
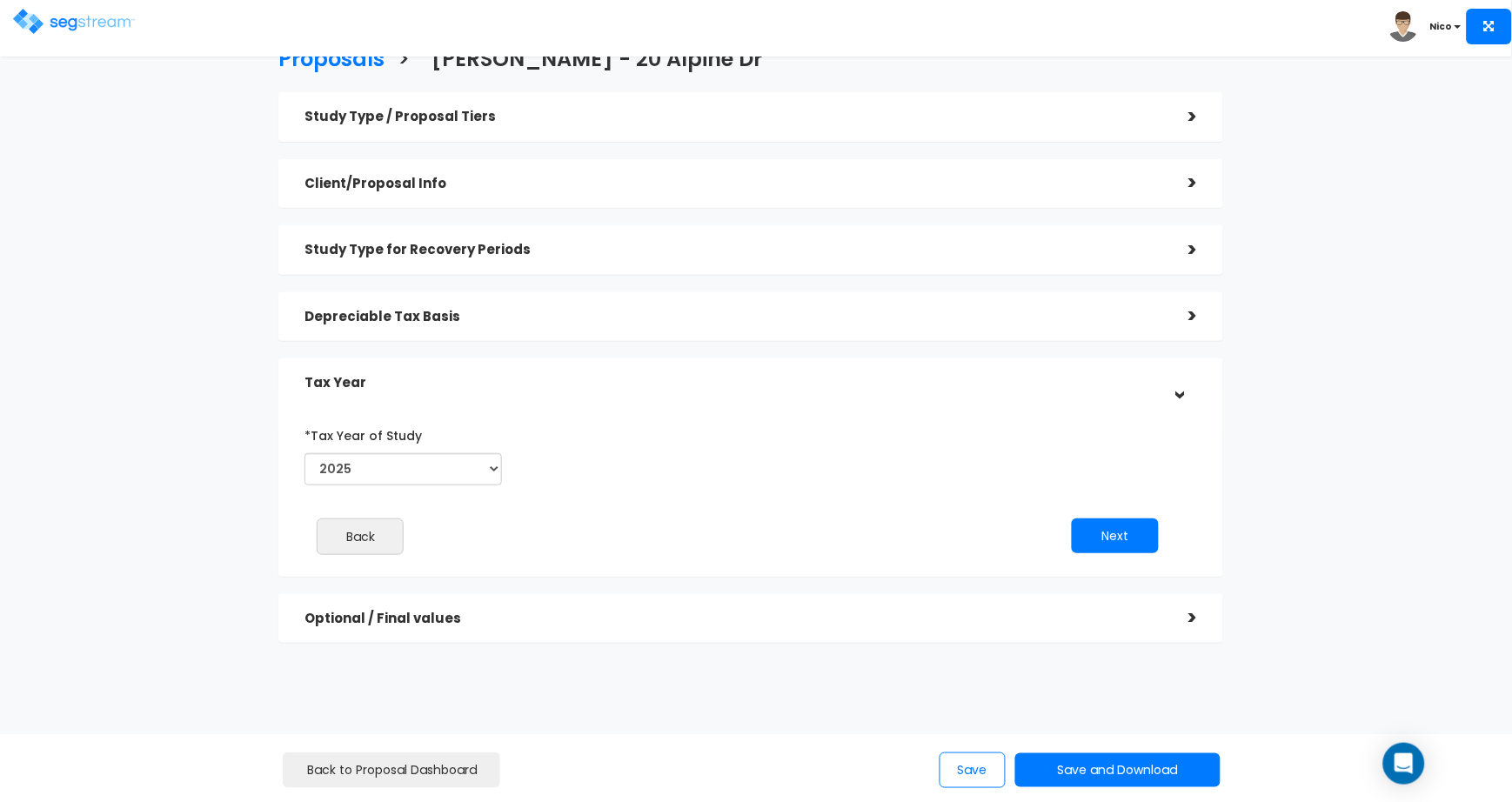
click at [390, 623] on h5 "Optional / Final values" at bounding box center [733, 619] width 858 height 15
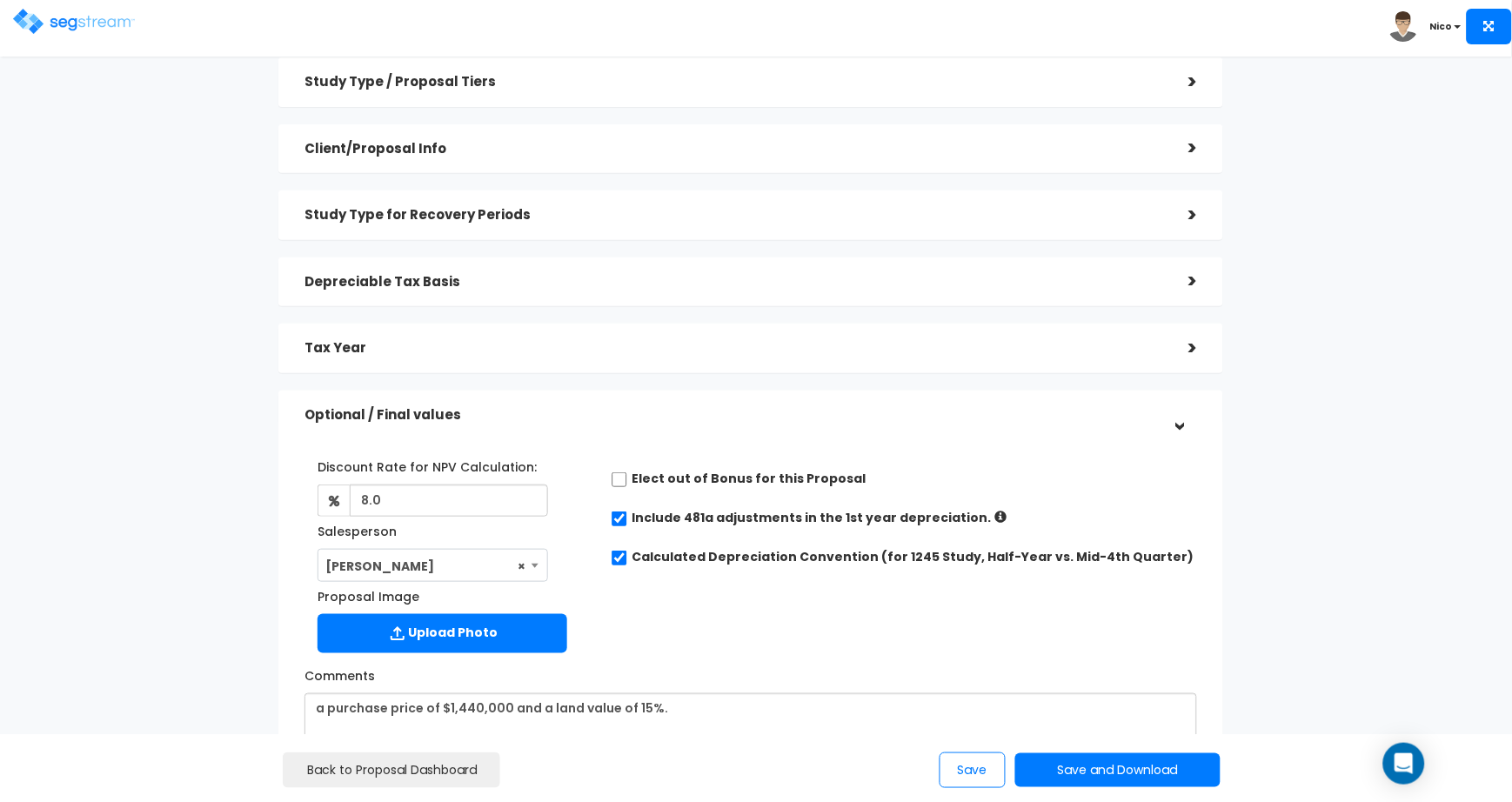
scroll to position [0, 0]
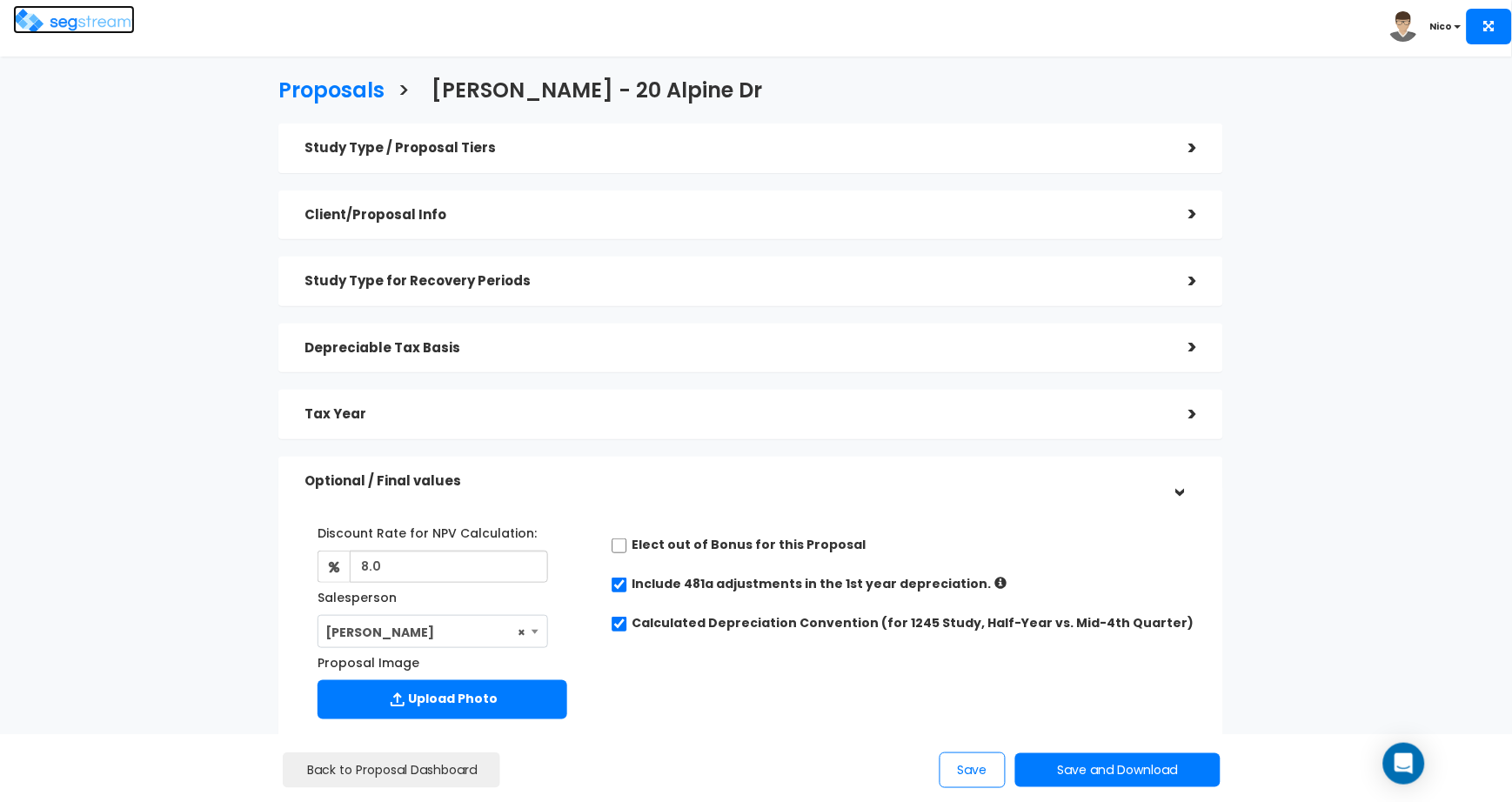
click at [83, 21] on img at bounding box center [74, 21] width 122 height 25
